Goal: Transaction & Acquisition: Purchase product/service

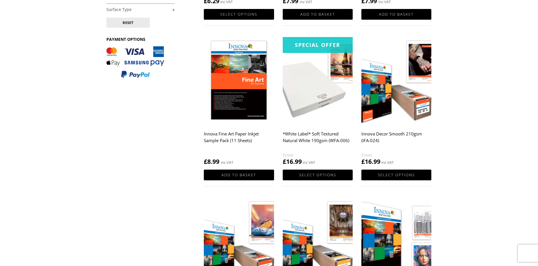
scroll to position [231, 0]
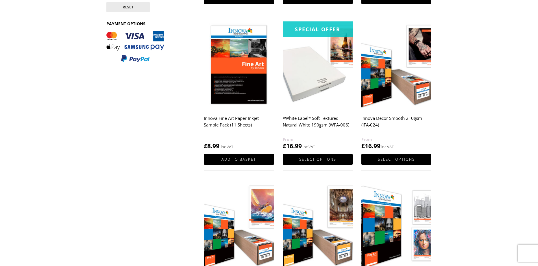
click at [304, 122] on h2 "*White Label* Soft Textured Natural White 190gsm (WFA-006)" at bounding box center [318, 124] width 70 height 23
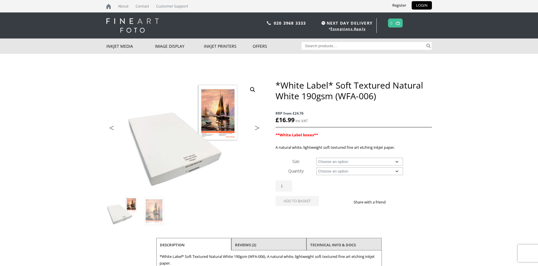
click at [394, 162] on select "Choose an option A4 Sheet A3 Sheet A3+ Sheet A2 Sheet 17" Wide Roll 24" Wide Ro…" at bounding box center [359, 162] width 87 height 8
click at [316, 158] on select "Choose an option A4 Sheet A3 Sheet A3+ Sheet A2 Sheet 17" Wide Roll 24" Wide Ro…" at bounding box center [359, 162] width 87 height 8
select select "a3-sheet"
click at [358, 173] on select "Choose an option 25 Sheets" at bounding box center [359, 171] width 87 height 8
select select "25-sheets"
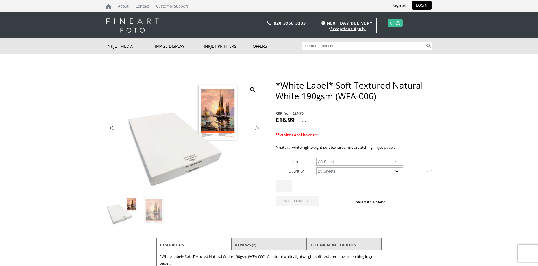
click at [316, 167] on select "Choose an option 25 Sheets" at bounding box center [359, 171] width 87 height 8
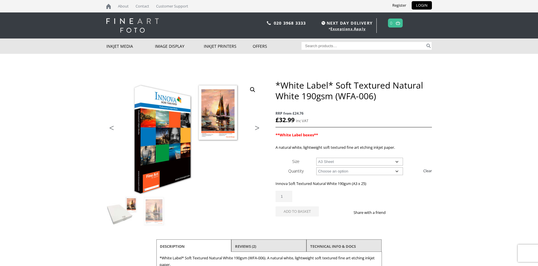
click at [394, 162] on select "Choose an option A4 Sheet A3 Sheet A3+ Sheet A2 Sheet" at bounding box center [359, 162] width 87 height 8
click at [316, 158] on select "Choose an option A4 Sheet A3 Sheet A3+ Sheet A2 Sheet" at bounding box center [359, 162] width 87 height 8
click at [384, 163] on select "Choose an option A4 Sheet A3 Sheet A3+ Sheet A2 Sheet" at bounding box center [359, 162] width 87 height 8
select select "a2-sheet"
click at [316, 158] on select "Choose an option A4 Sheet A3 Sheet A3+ Sheet A2 Sheet" at bounding box center [359, 162] width 87 height 8
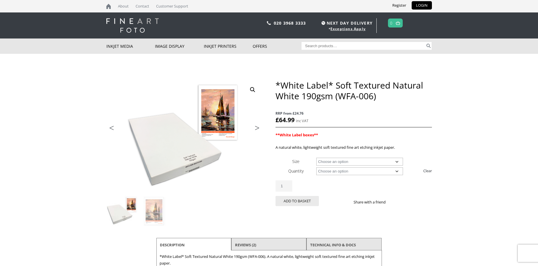
click at [360, 171] on select "Choose an option 25 Sheets" at bounding box center [359, 171] width 87 height 8
click at [153, 207] on img at bounding box center [154, 210] width 31 height 31
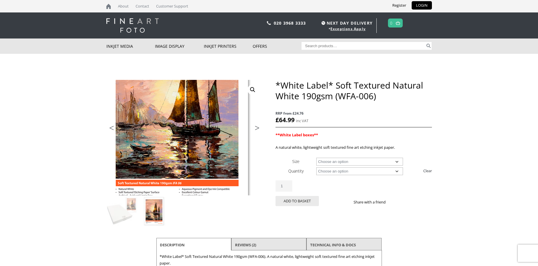
click at [191, 163] on img at bounding box center [177, 112] width 309 height 228
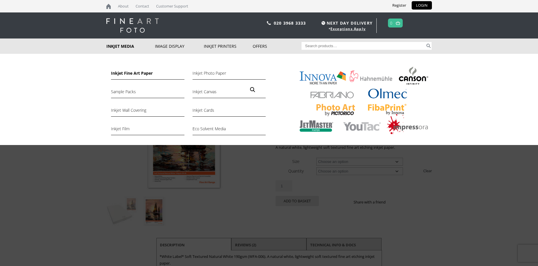
click at [129, 73] on link "Inkjet Fine Art Paper" at bounding box center [147, 75] width 73 height 10
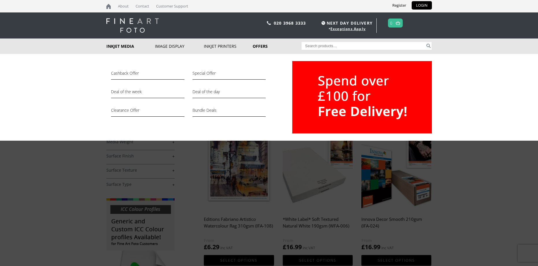
click at [263, 48] on link "Offers" at bounding box center [277, 45] width 49 height 15
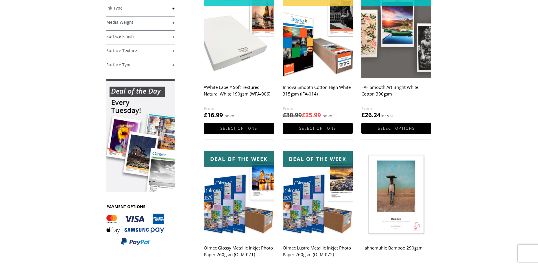
scroll to position [87, 0]
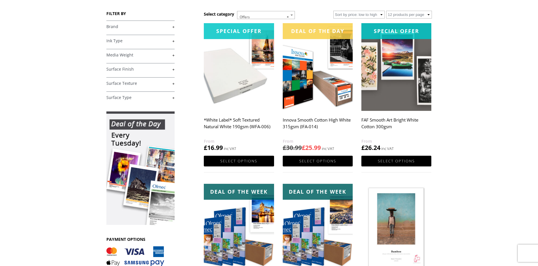
click at [295, 123] on h2 "Innova Smooth Cotton High White 315gsm (IFA-014)" at bounding box center [318, 126] width 70 height 23
click at [311, 162] on link "Select options" at bounding box center [318, 161] width 70 height 11
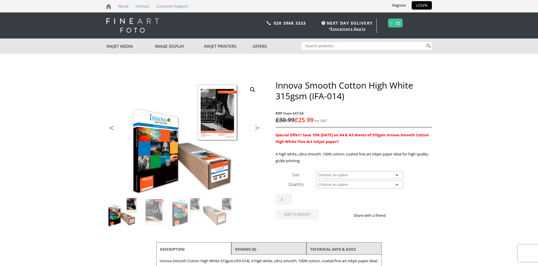
click at [344, 175] on select "Choose an option A4 Sheet A3 Sheet A3+ Sheet A2 Sheet 17" Wide Roll 24" Wide Ro…" at bounding box center [359, 175] width 87 height 8
click at [316, 171] on select "Choose an option A4 Sheet A3 Sheet A3+ Sheet A2 Sheet 17" Wide Roll 24" Wide Ro…" at bounding box center [359, 175] width 87 height 8
select select "a3-sheet"
click at [347, 185] on select "Choose an option 25 Sheets" at bounding box center [359, 184] width 87 height 8
select select "25-sheets"
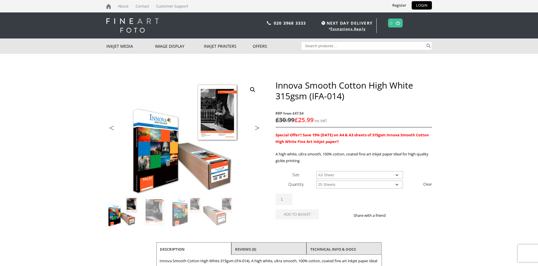
click at [316, 180] on select "Choose an option 25 Sheets" at bounding box center [359, 184] width 87 height 8
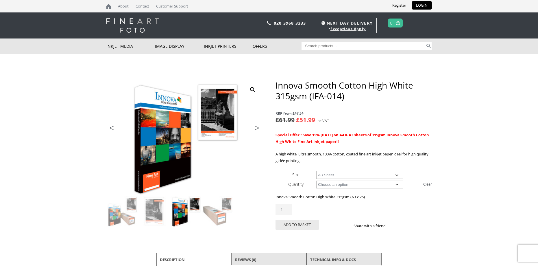
click at [385, 175] on select "Choose an option A4 Sheet A3 Sheet A3+ Sheet A2 Sheet" at bounding box center [359, 175] width 87 height 8
click at [316, 171] on select "Choose an option A4 Sheet A3 Sheet A3+ Sheet A2 Sheet" at bounding box center [359, 175] width 87 height 8
click at [346, 186] on select "Choose an option 25 Sheets" at bounding box center [359, 184] width 87 height 8
click at [347, 173] on select "Choose an option A4 Sheet A3 Sheet A3+ Sheet A2 Sheet" at bounding box center [359, 175] width 87 height 8
click at [350, 176] on select "Choose an option A4 Sheet A3 Sheet A3+ Sheet A2 Sheet" at bounding box center [359, 175] width 87 height 8
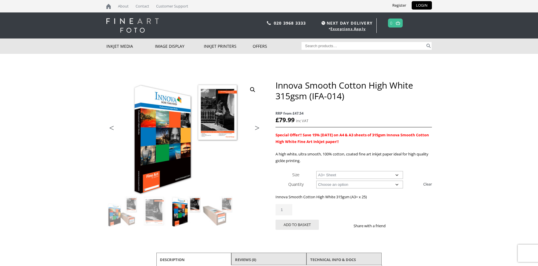
click at [346, 176] on select "Choose an option A4 Sheet A3 Sheet A3+ Sheet A2 Sheet" at bounding box center [359, 175] width 87 height 8
select select "a2-sheet"
click at [316, 171] on select "Choose an option A4 Sheet A3 Sheet A3+ Sheet A2 Sheet" at bounding box center [359, 175] width 87 height 8
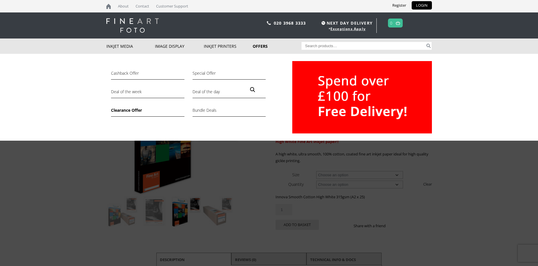
click at [131, 112] on link "Clearance Offer" at bounding box center [147, 112] width 73 height 10
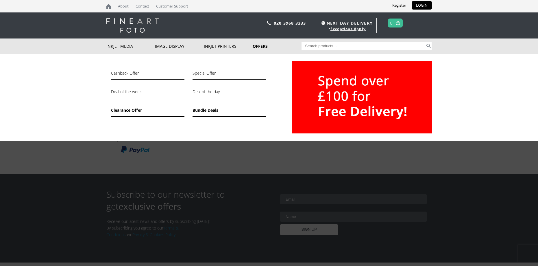
click at [211, 112] on link "Bundle Deals" at bounding box center [229, 112] width 73 height 10
click at [260, 46] on link "Offers" at bounding box center [277, 45] width 49 height 15
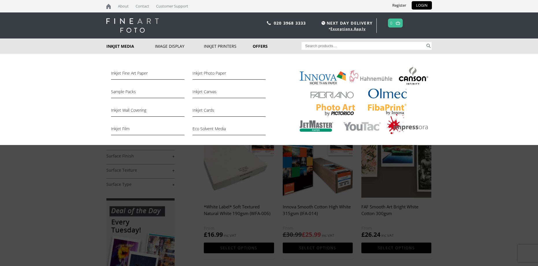
click at [126, 46] on link "Inkjet Media" at bounding box center [130, 45] width 49 height 15
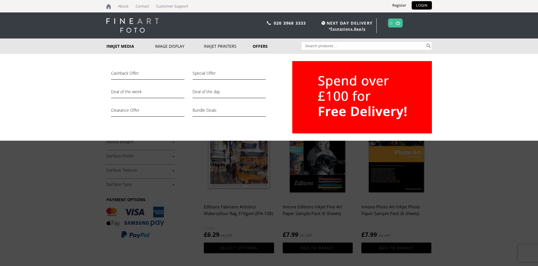
click at [255, 48] on link "Offers" at bounding box center [277, 45] width 49 height 15
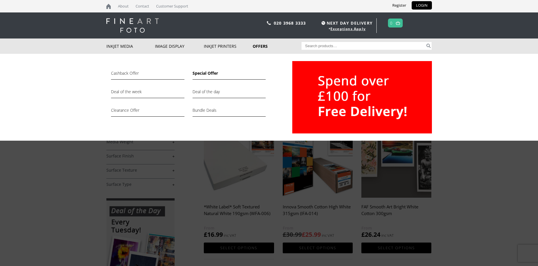
click at [212, 74] on link "Special Offer" at bounding box center [229, 75] width 73 height 10
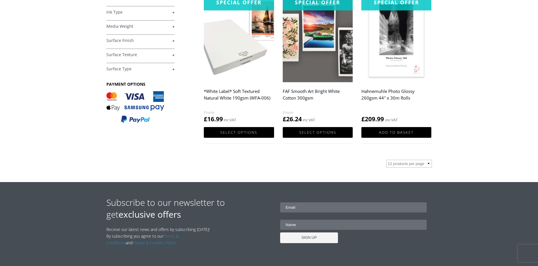
scroll to position [116, 0]
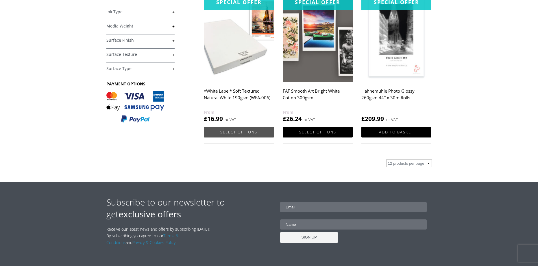
click at [237, 132] on link "Select options" at bounding box center [239, 132] width 70 height 11
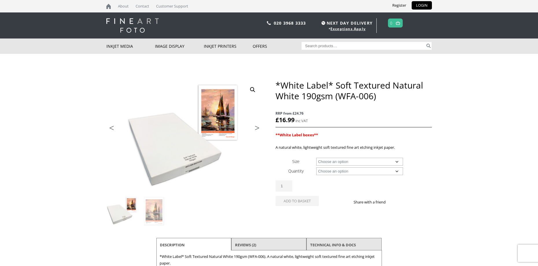
click at [388, 160] on select "Choose an option A4 Sheet A3 Sheet A3+ Sheet A2 Sheet 17" Wide Roll 24" Wide Ro…" at bounding box center [359, 162] width 87 height 8
click at [316, 158] on select "Choose an option A4 Sheet A3 Sheet A3+ Sheet A2 Sheet 17" Wide Roll 24" Wide Ro…" at bounding box center [359, 162] width 87 height 8
select select "17-wide-roll"
click at [342, 172] on select "Choose an option 15m" at bounding box center [359, 171] width 87 height 8
select select "15m"
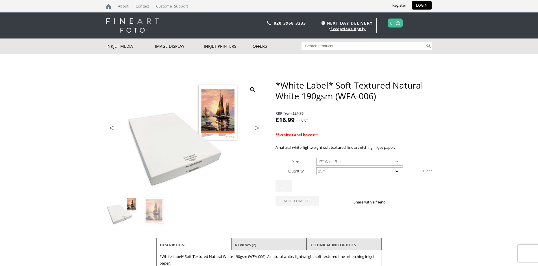
click at [316, 167] on select "Choose an option 15m" at bounding box center [359, 171] width 87 height 8
select select "17-wide-roll"
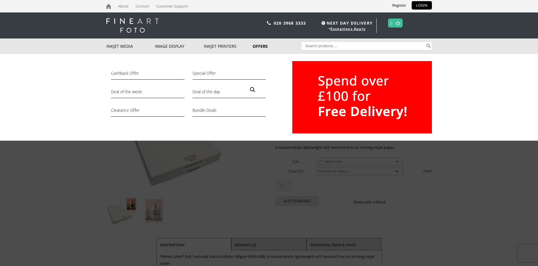
click at [261, 48] on link "Offers" at bounding box center [277, 45] width 49 height 15
click at [216, 73] on link "Special Offer" at bounding box center [229, 75] width 73 height 10
click at [213, 74] on link "Special Offer" at bounding box center [229, 75] width 73 height 10
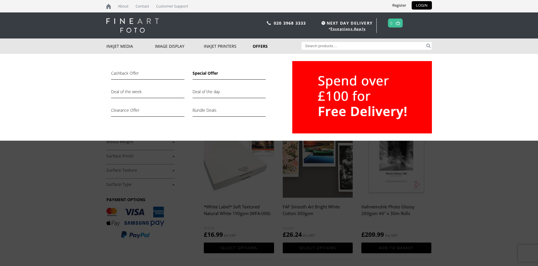
click at [208, 73] on link "Special Offer" at bounding box center [229, 75] width 73 height 10
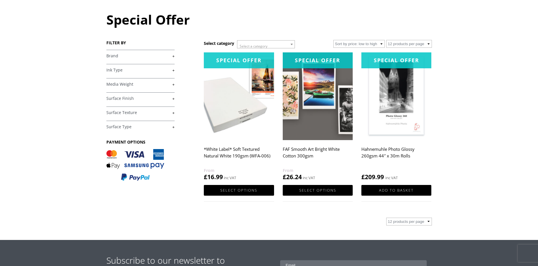
scroll to position [58, 0]
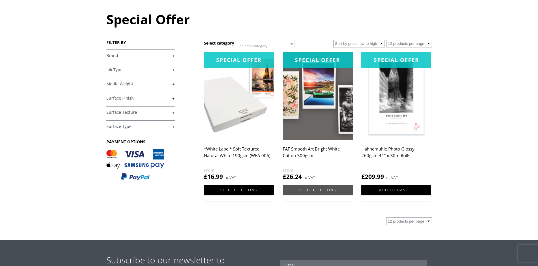
click at [311, 191] on link "Select options" at bounding box center [318, 189] width 70 height 11
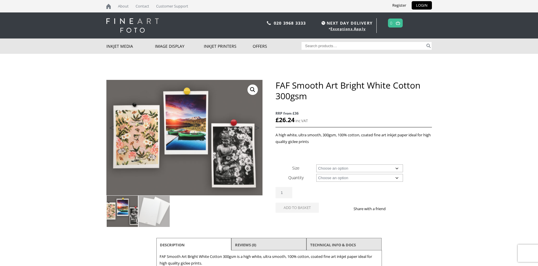
click at [122, 216] on img at bounding box center [122, 210] width 31 height 31
click at [151, 216] on img at bounding box center [154, 210] width 31 height 31
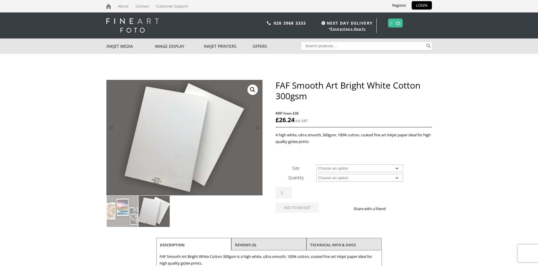
click at [381, 169] on select "Choose an option A4 Sheet A3 Sheet A3+ Sheet A2 Sheet" at bounding box center [359, 168] width 87 height 8
click at [316, 164] on select "Choose an option A4 Sheet A3 Sheet A3+ Sheet A2 Sheet" at bounding box center [359, 168] width 87 height 8
select select "a3-sheet"
click at [329, 180] on select "Choose an option 25 Sheets" at bounding box center [359, 178] width 87 height 8
select select "25-sheets"
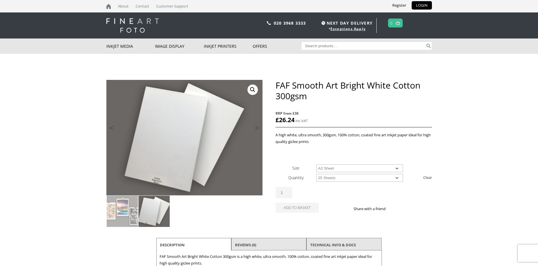
click at [316, 174] on select "Choose an option 25 Sheets" at bounding box center [359, 178] width 87 height 8
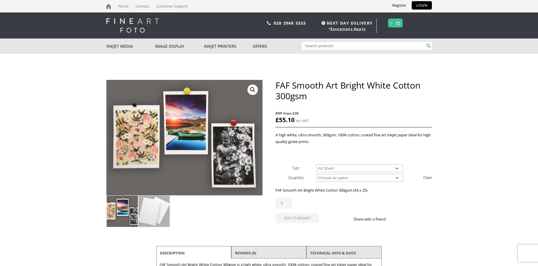
click at [393, 168] on select "Choose an option A4 Sheet A3 Sheet A3+ Sheet A2 Sheet" at bounding box center [359, 168] width 87 height 8
click at [316, 164] on select "Choose an option A4 Sheet A3 Sheet A3+ Sheet A2 Sheet" at bounding box center [359, 168] width 87 height 8
click at [339, 168] on select "Choose an option A4 Sheet A3 Sheet A3+ Sheet A2 Sheet" at bounding box center [359, 168] width 87 height 8
select select "a2-sheet"
click at [316, 164] on select "Choose an option A4 Sheet A3 Sheet A3+ Sheet A2 Sheet" at bounding box center [359, 168] width 87 height 8
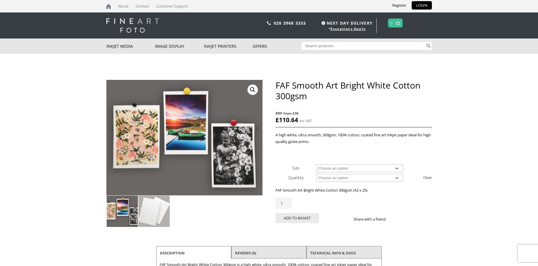
click at [334, 177] on select "Choose an option 25 Sheets" at bounding box center [359, 178] width 87 height 8
click at [340, 169] on select "Choose an option A4 Sheet A3 Sheet A3+ Sheet A2 Sheet" at bounding box center [359, 168] width 87 height 8
click at [399, 169] on select "Choose an option A4 Sheet A3 Sheet A3+ Sheet A2 Sheet" at bounding box center [359, 168] width 87 height 8
click at [366, 169] on select "Choose an option A4 Sheet A3 Sheet A3+ Sheet A2 Sheet" at bounding box center [359, 168] width 87 height 8
drag, startPoint x: 444, startPoint y: 208, endPoint x: 441, endPoint y: 206, distance: 3.1
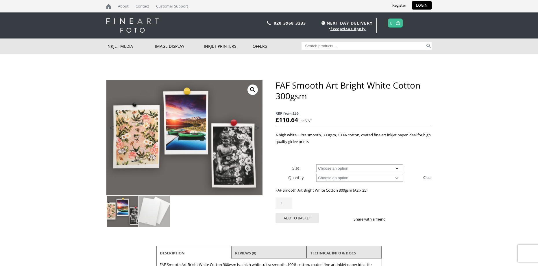
click at [444, 208] on body "NEXT DAY DELIVERY * Exceptions Apply About Contact Customer Support Register LO…" at bounding box center [269, 133] width 538 height 266
click at [353, 167] on select "Choose an option A4 Sheet A3 Sheet A3+ Sheet A2 Sheet" at bounding box center [359, 168] width 87 height 8
click at [329, 167] on select "Choose an option A4 Sheet A3 Sheet A3+ Sheet A2 Sheet" at bounding box center [359, 168] width 87 height 8
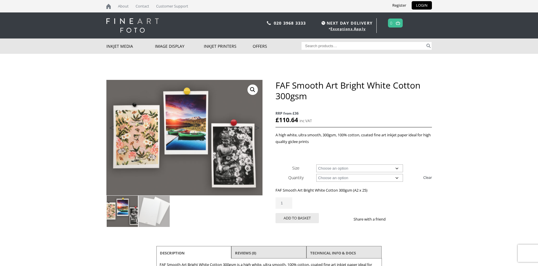
click at [375, 179] on select "Choose an option 25 Sheets" at bounding box center [359, 178] width 87 height 8
select select
click at [316, 174] on select "Choose an option 25 Sheets" at bounding box center [359, 178] width 87 height 8
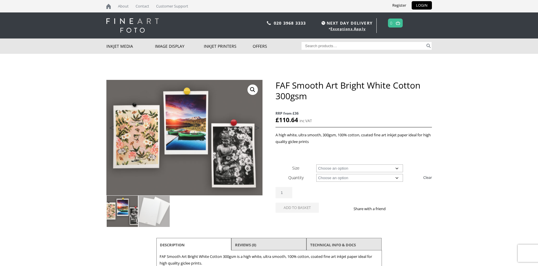
click at [339, 168] on select "Choose an option A4 Sheet A3 Sheet A3+ Sheet A2 Sheet" at bounding box center [359, 168] width 87 height 8
click at [353, 147] on div "A high white, ultra smooth, 300gsm, 100% cotton, coated fine art inkjet paper i…" at bounding box center [354, 145] width 156 height 26
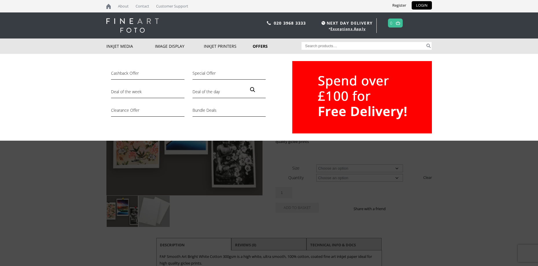
click at [262, 47] on link "Offers" at bounding box center [277, 45] width 49 height 15
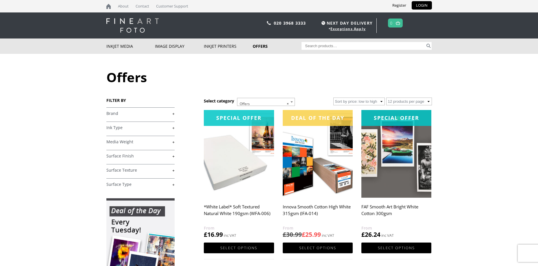
click at [307, 195] on img at bounding box center [318, 154] width 70 height 88
click at [316, 247] on link "Select options" at bounding box center [318, 247] width 70 height 11
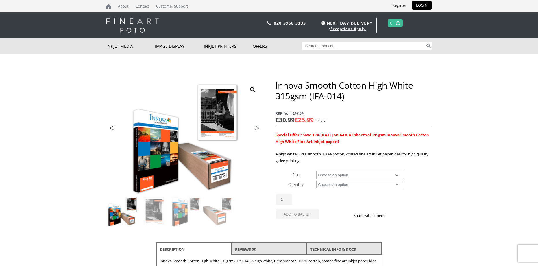
click at [359, 174] on select "Choose an option A4 Sheet A3 Sheet A3+ Sheet A2 Sheet 17" Wide Roll 24" Wide Ro…" at bounding box center [359, 175] width 87 height 8
click at [316, 171] on select "Choose an option A4 Sheet A3 Sheet A3+ Sheet A2 Sheet 17" Wide Roll 24" Wide Ro…" at bounding box center [359, 175] width 87 height 8
select select "17-wide-roll"
click at [348, 184] on select "Choose an option 15m" at bounding box center [359, 184] width 87 height 8
select select "15m"
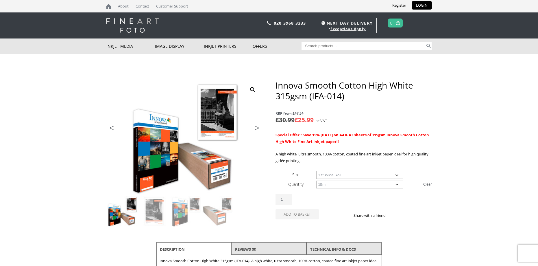
click at [316, 180] on select "Choose an option 15m" at bounding box center [359, 184] width 87 height 8
select select "17-wide-roll"
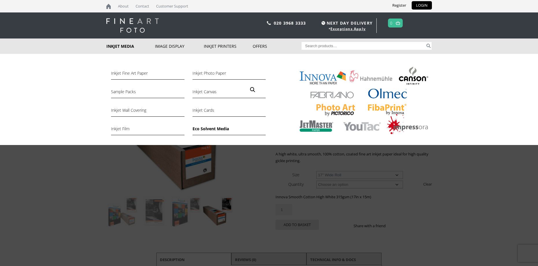
click at [217, 129] on link "Eco Solvent Media" at bounding box center [229, 130] width 73 height 10
